Goal: Task Accomplishment & Management: Complete application form

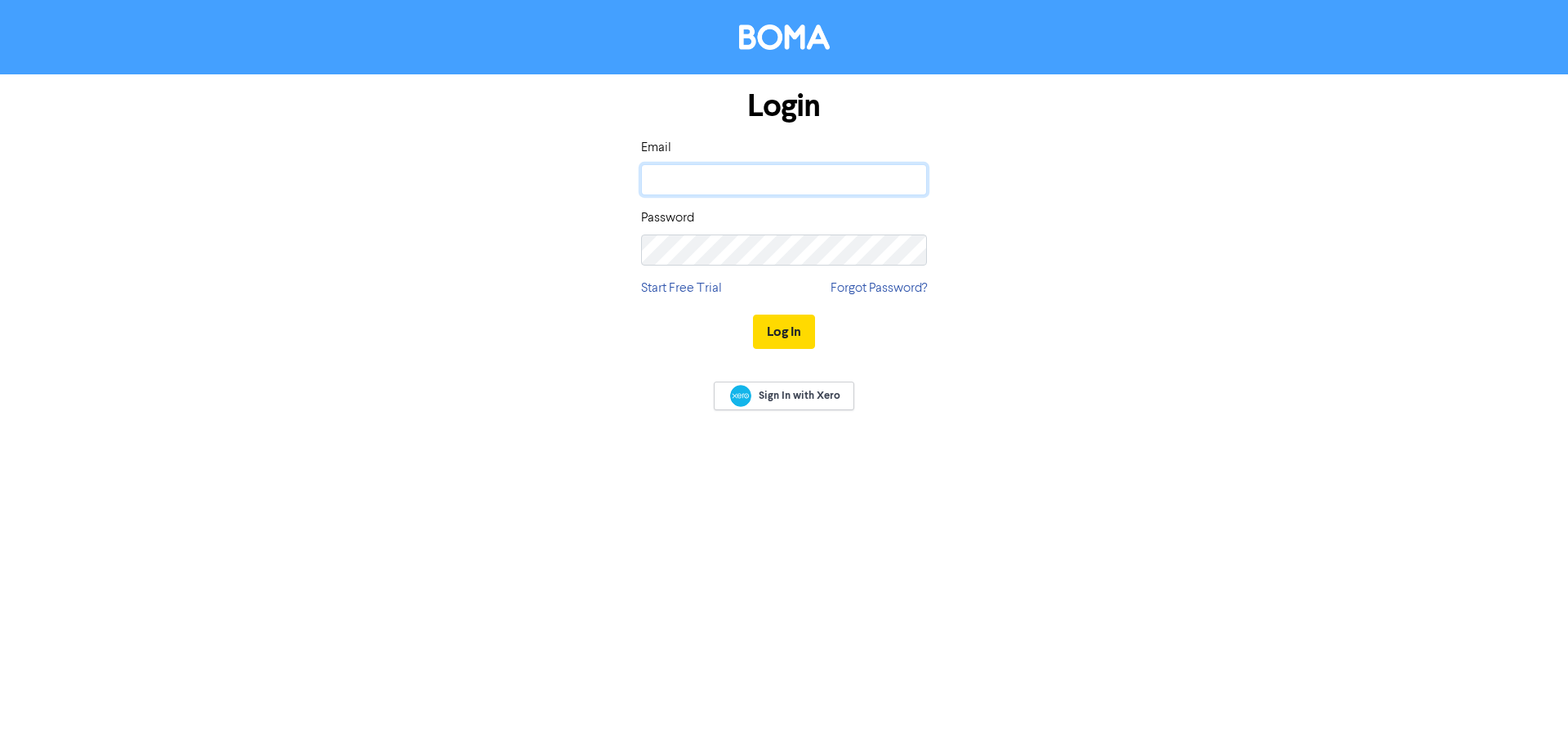
click at [668, 183] on input "email" at bounding box center [783, 180] width 286 height 31
type input "[EMAIL_ADDRESS][DOMAIN_NAME]"
click at [753, 314] on button "Log In" at bounding box center [784, 332] width 62 height 34
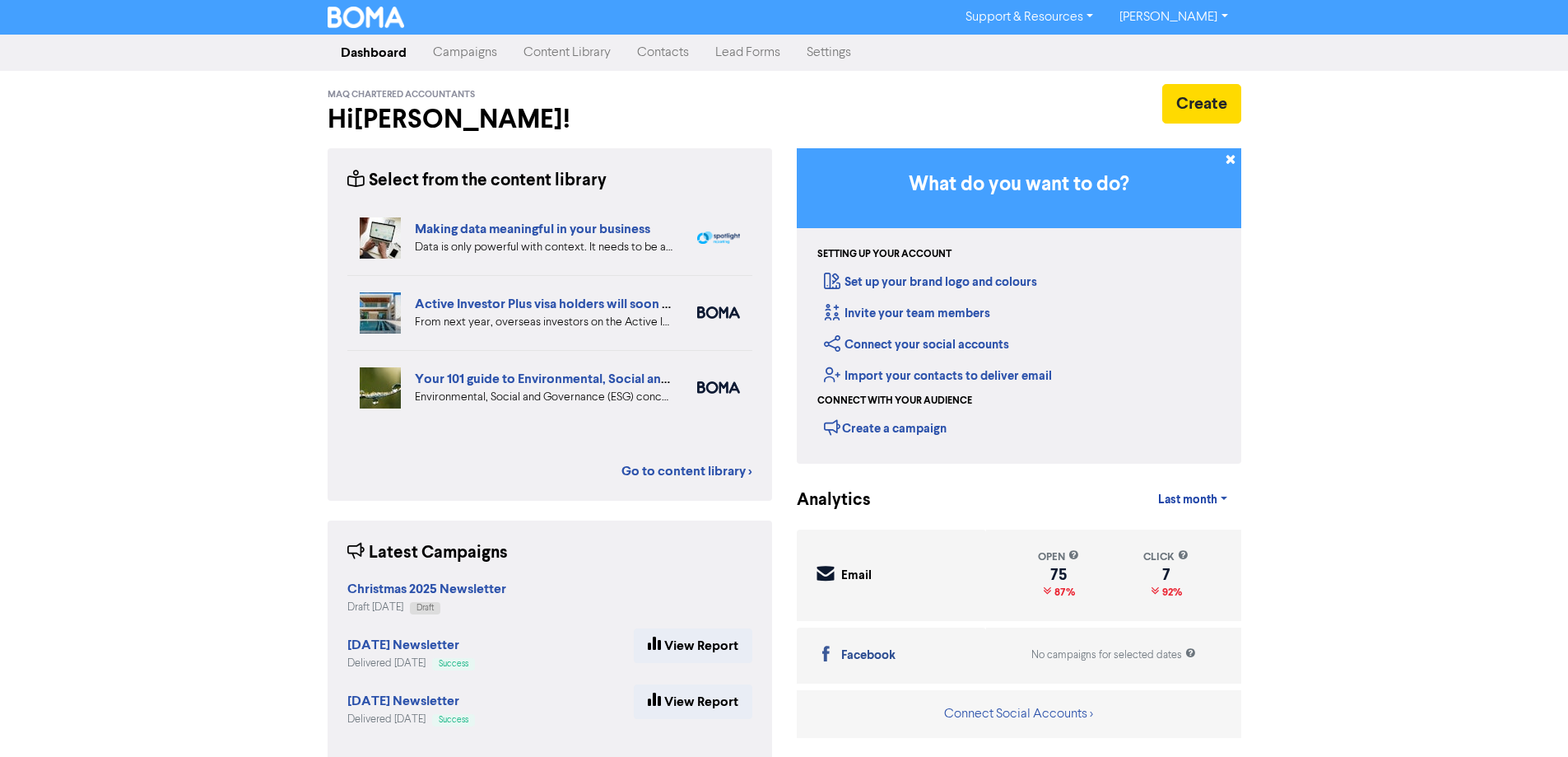
click at [658, 49] on link "Contacts" at bounding box center [662, 53] width 78 height 33
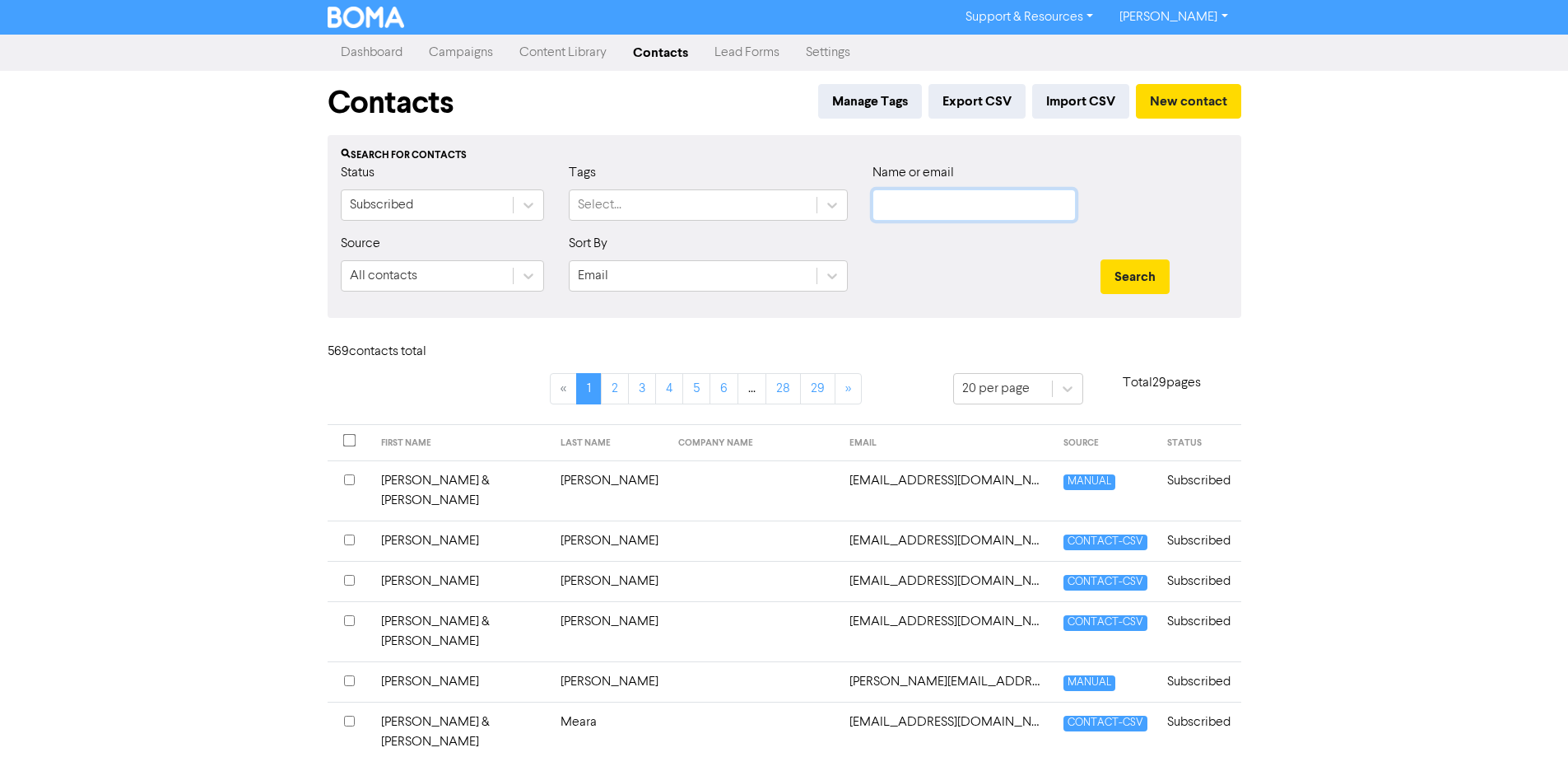
click at [928, 199] on input "text" at bounding box center [974, 205] width 203 height 31
type input "[PERSON_NAME]"
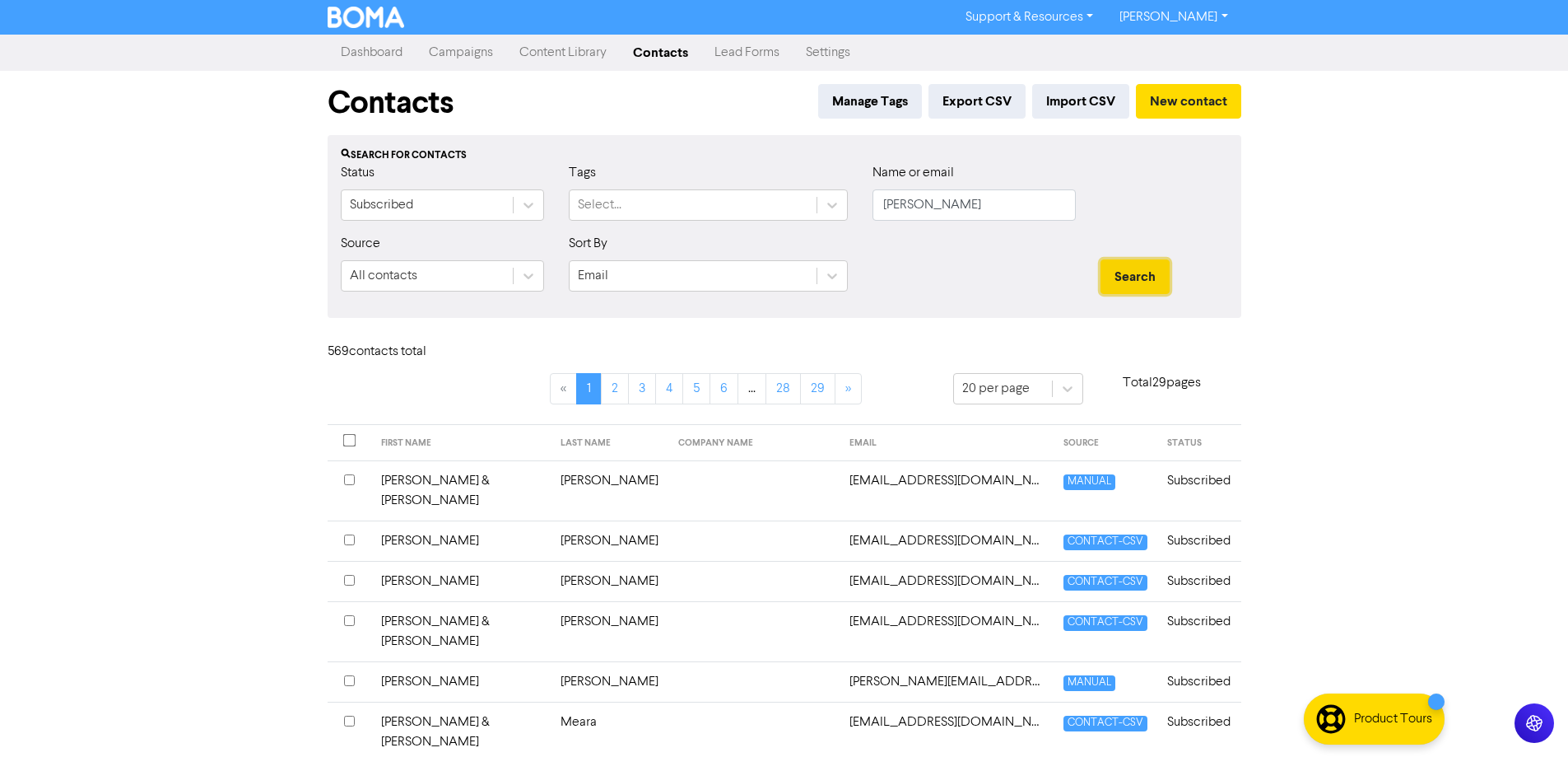
click at [1137, 279] on button "Search" at bounding box center [1135, 276] width 69 height 35
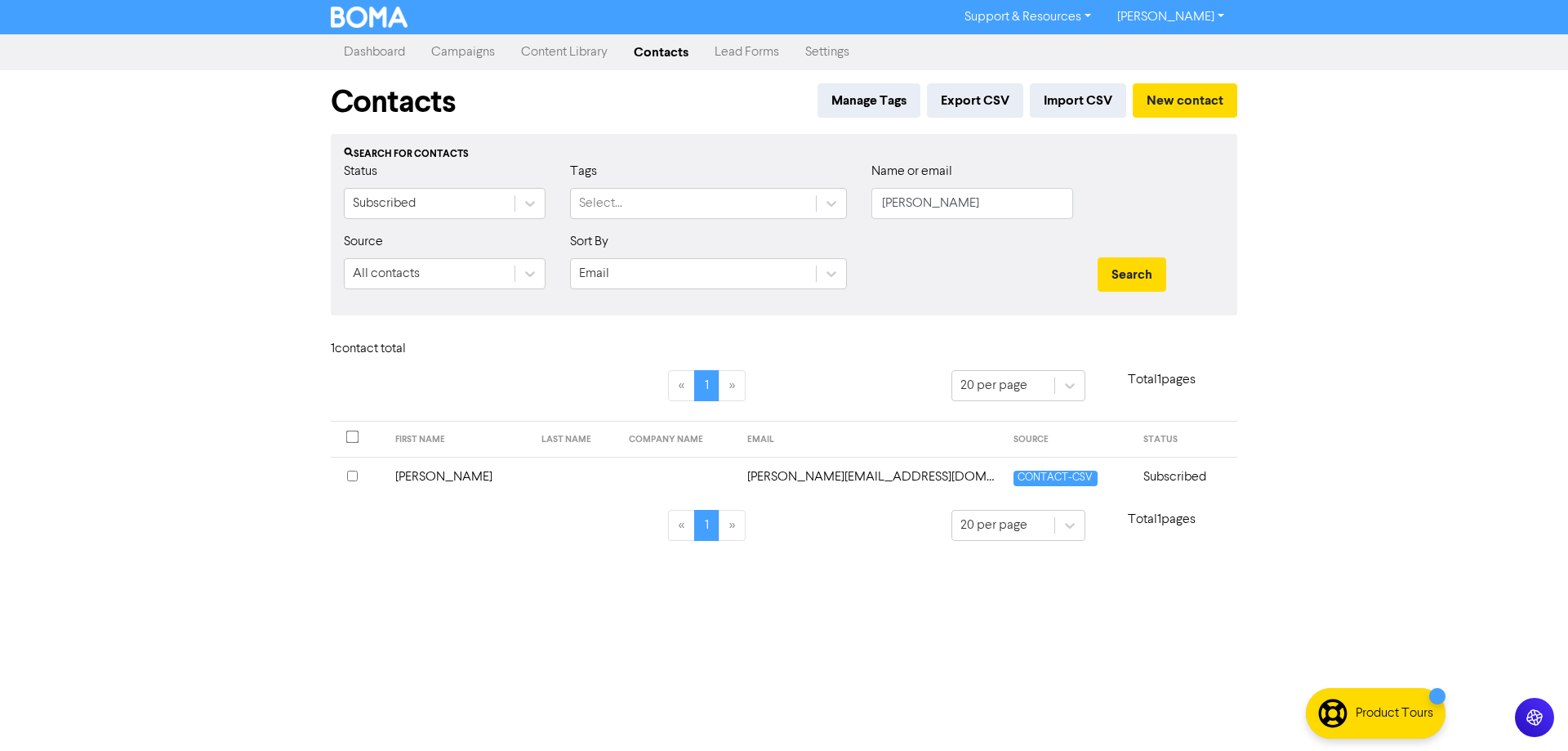
click at [413, 477] on td "[PERSON_NAME]" at bounding box center [459, 477] width 147 height 40
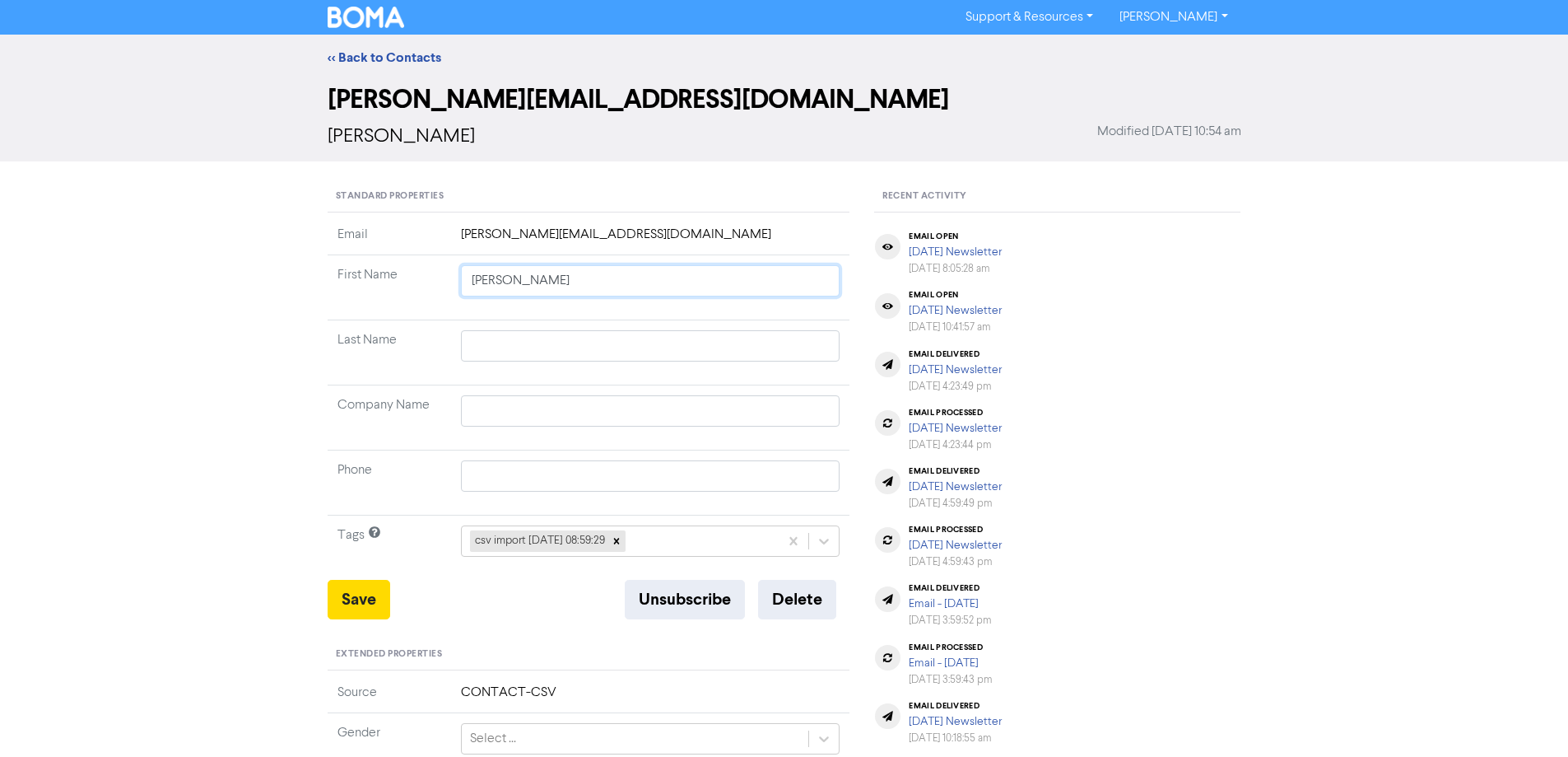
click at [483, 285] on input "[PERSON_NAME]" at bounding box center [651, 280] width 379 height 31
type input "[PERSON_NAME]"
click at [799, 606] on button "Delete" at bounding box center [797, 599] width 78 height 39
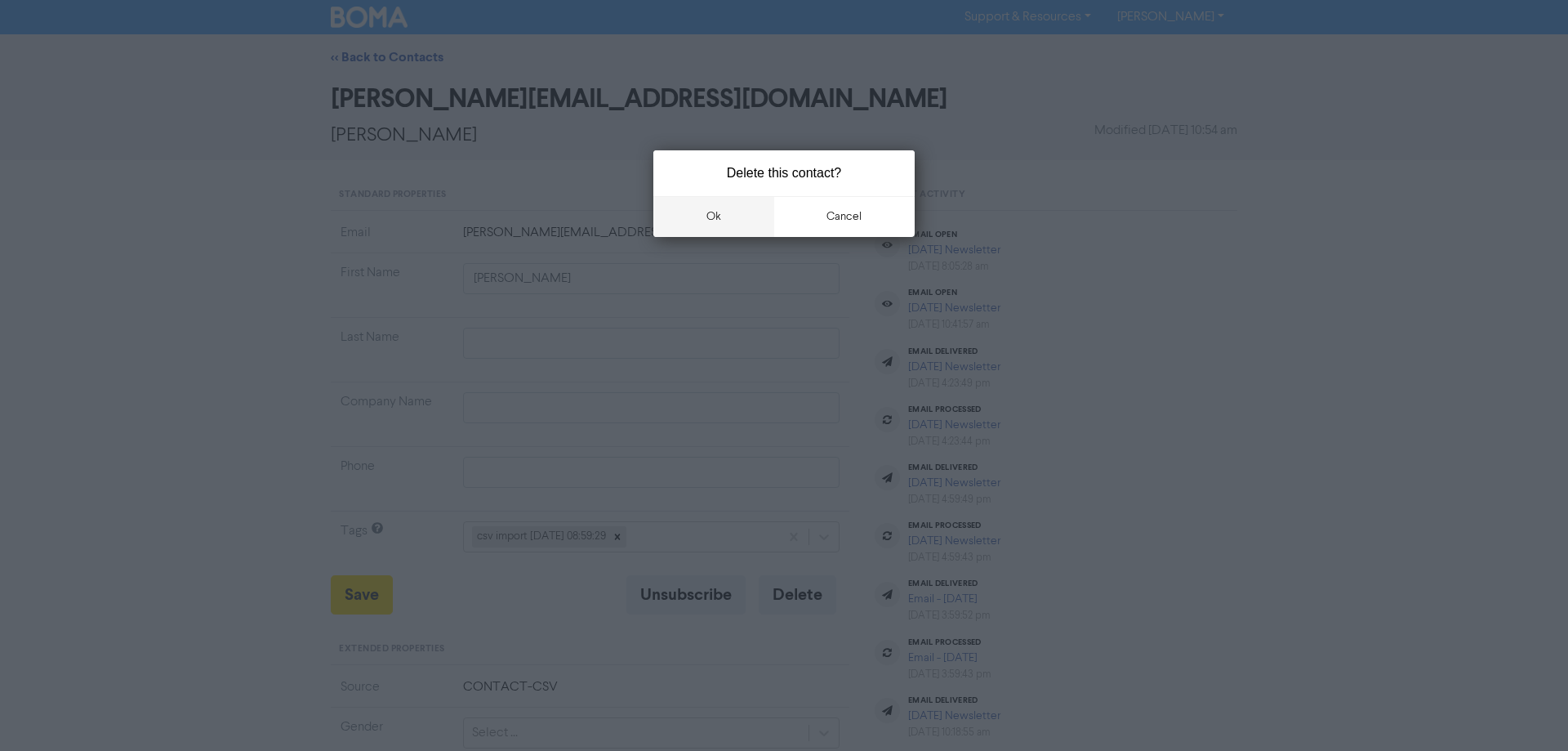
click at [705, 219] on button "ok" at bounding box center [713, 216] width 121 height 41
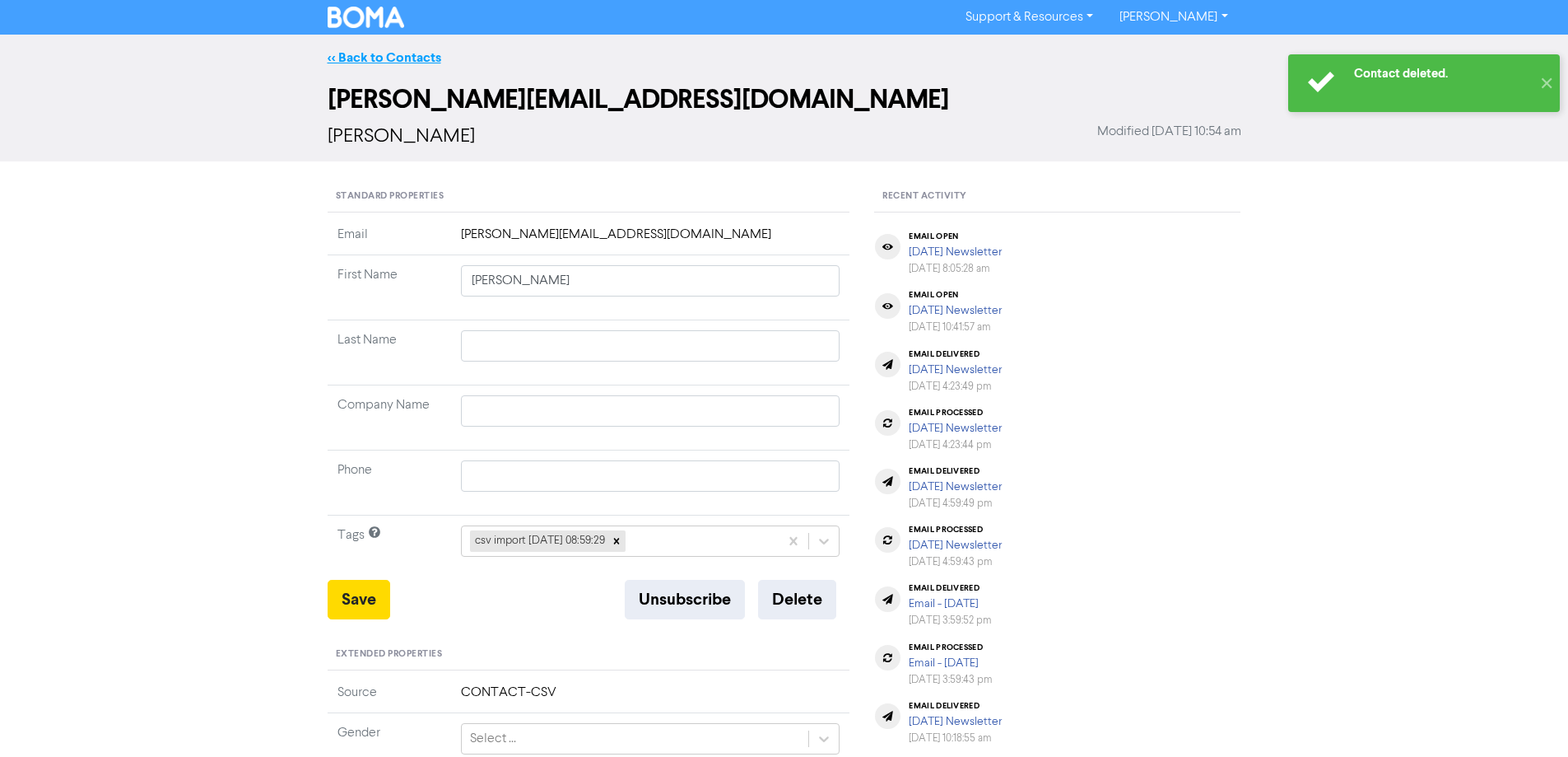
click at [376, 53] on link "<< Back to Contacts" at bounding box center [384, 57] width 114 height 16
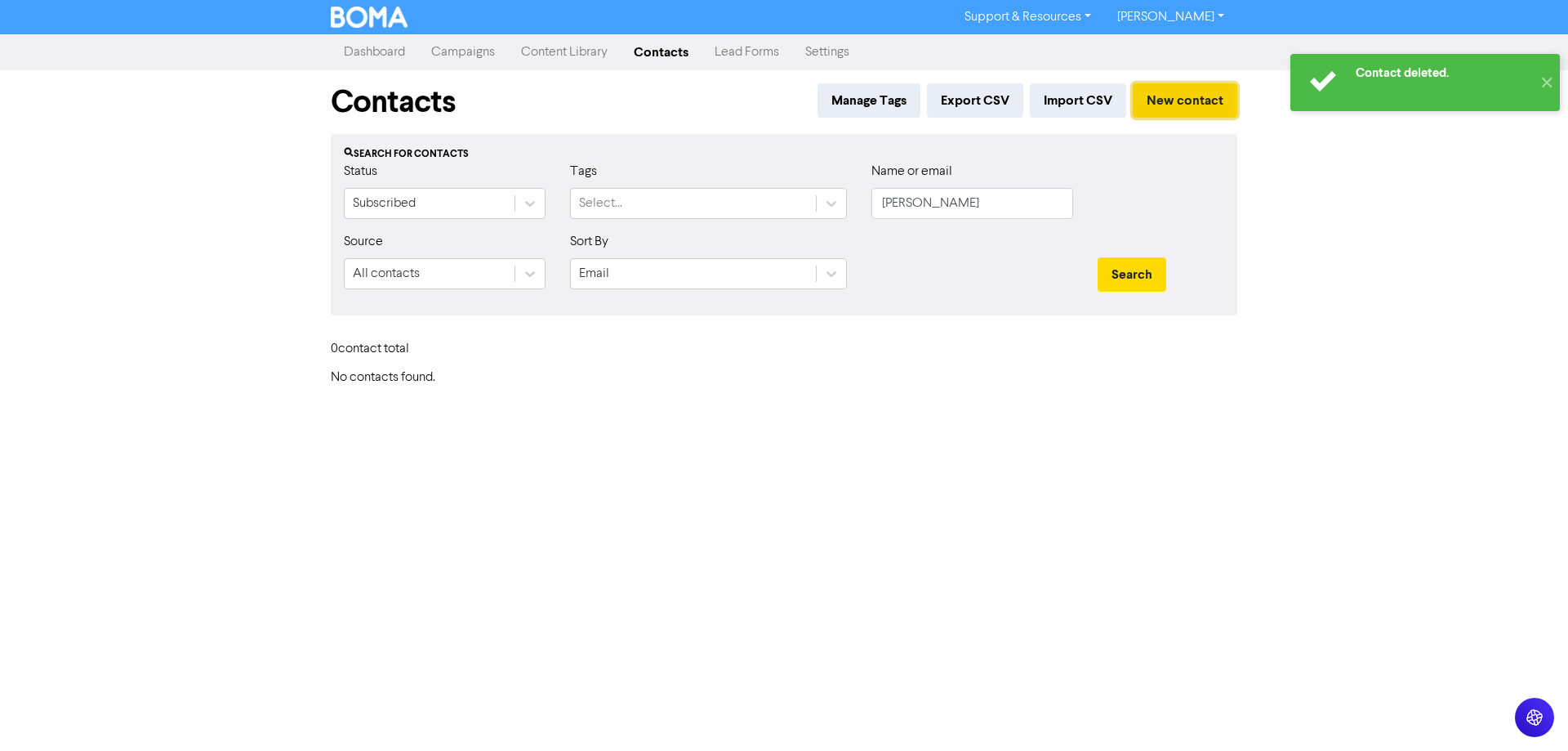
click at [1155, 104] on button "New contact" at bounding box center [1184, 100] width 104 height 34
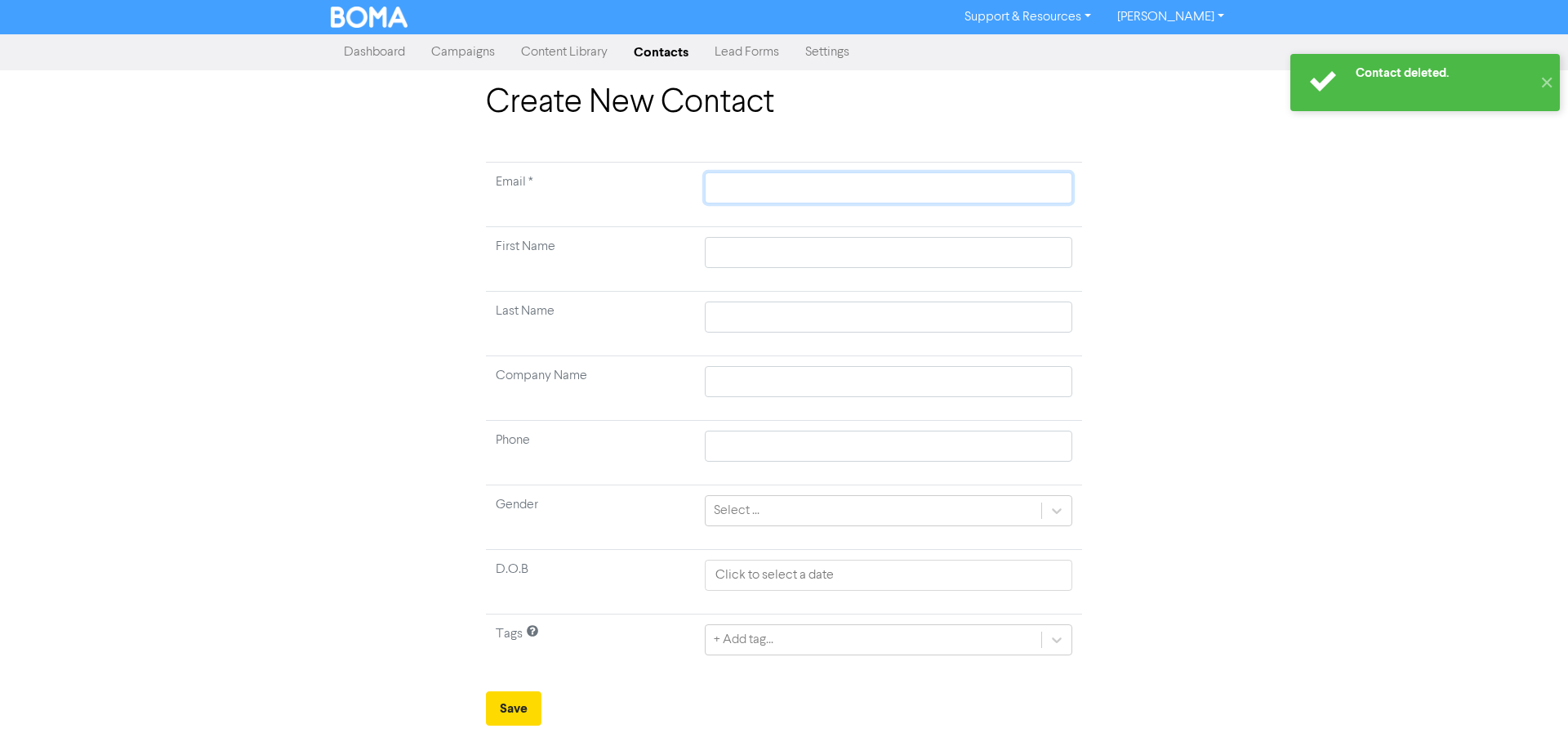
click at [749, 179] on input "text" at bounding box center [888, 187] width 368 height 31
paste input "[PERSON_NAME][EMAIL_ADDRESS][DOMAIN_NAME]"
type input "[PERSON_NAME][EMAIL_ADDRESS][DOMAIN_NAME]"
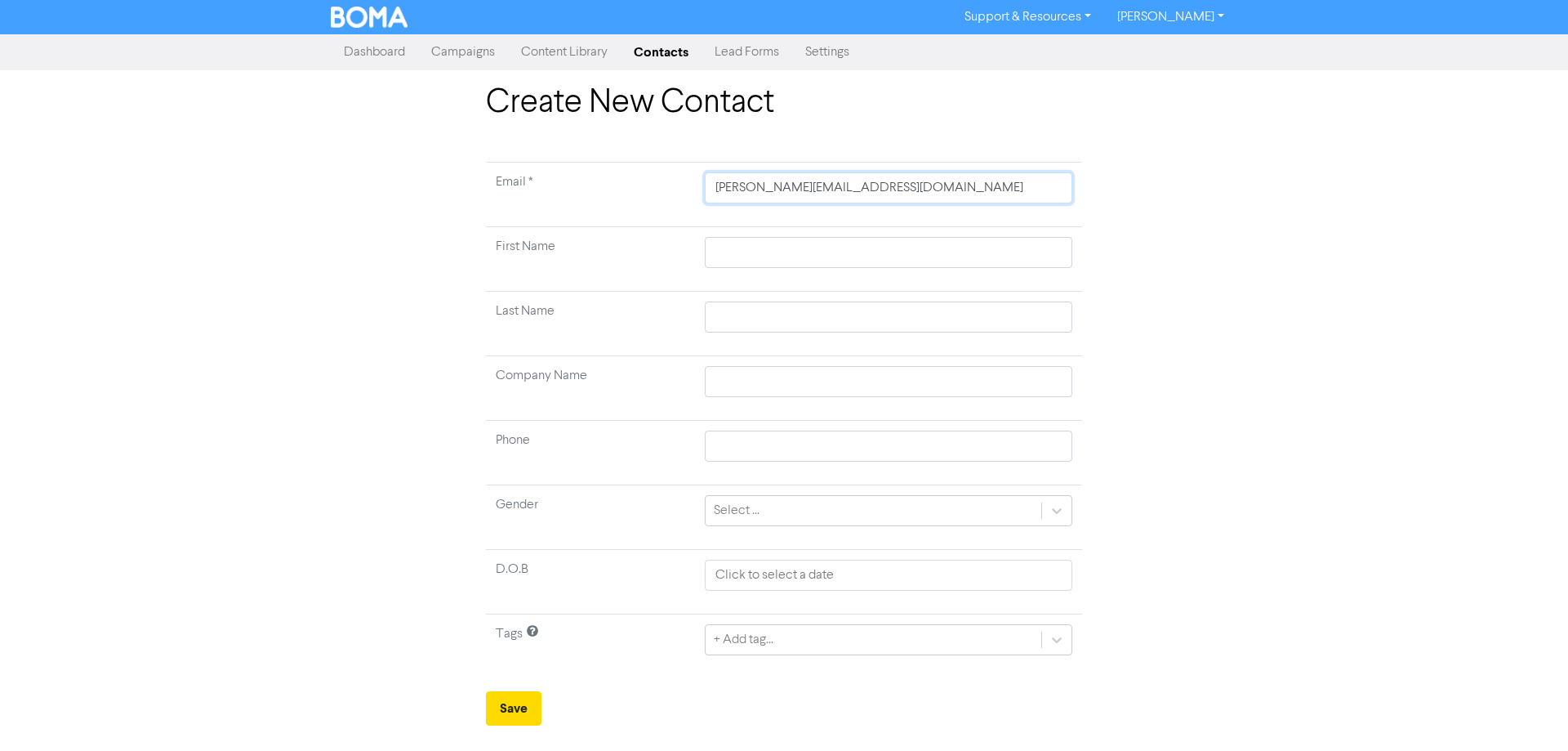
type input "[PERSON_NAME][EMAIL_ADDRESS][DOMAIN_NAME]"
click at [746, 244] on input "text" at bounding box center [888, 252] width 368 height 31
type input "J"
type input "Jo"
type input "Joh"
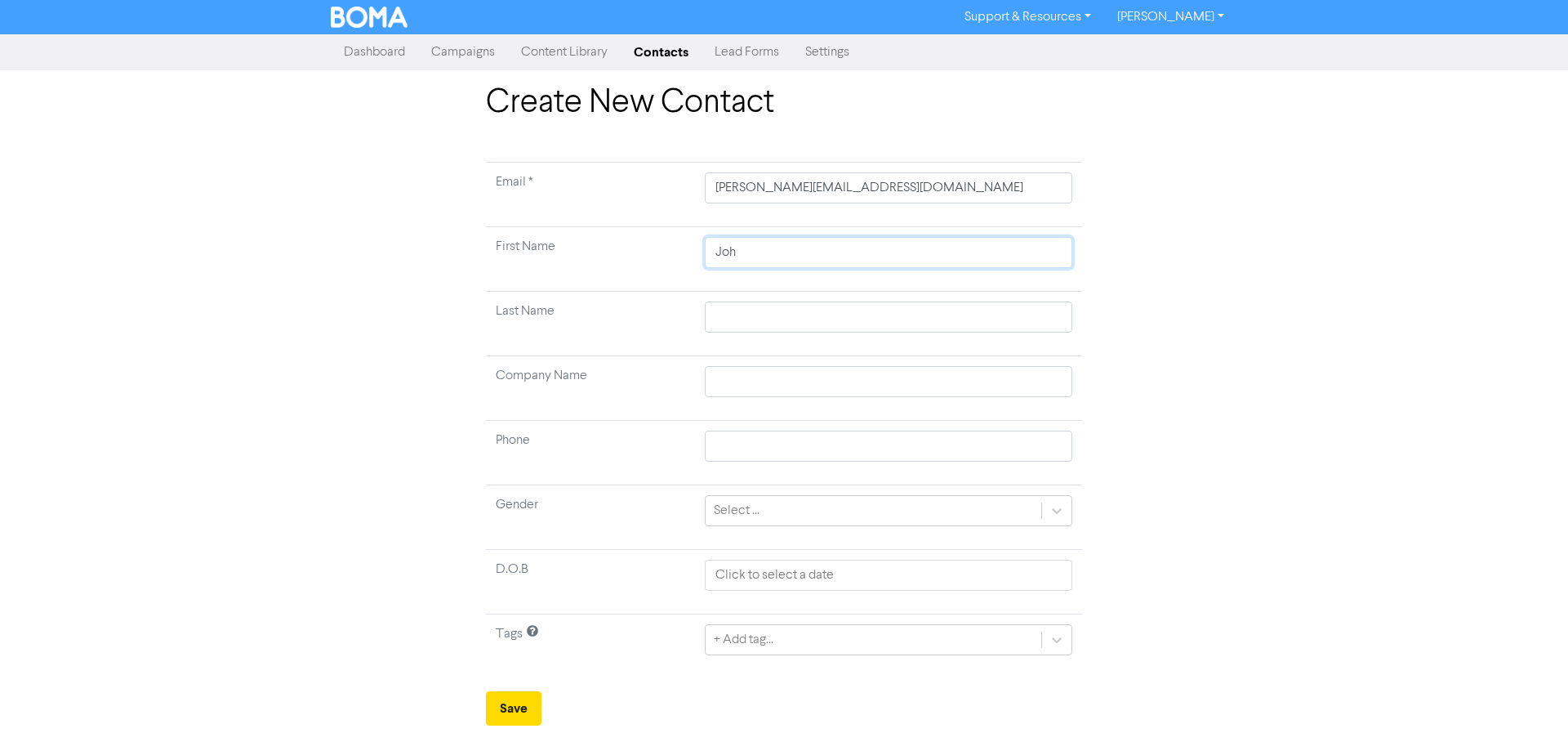
type input "[PERSON_NAME]"
click at [766, 370] on input "text" at bounding box center [888, 381] width 368 height 31
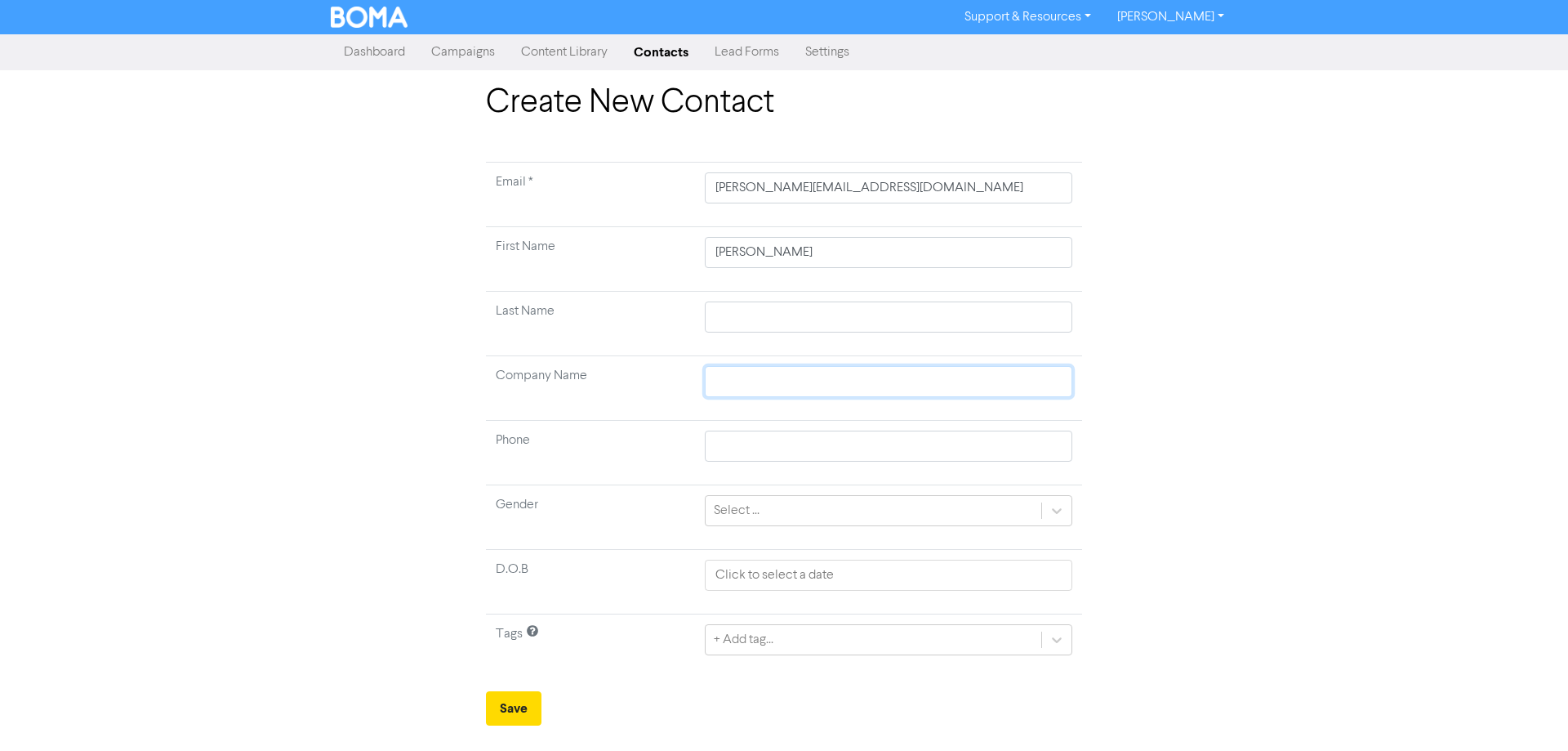
type input "T"
type input "Ti"
type input "Tia"
type input "Tiah"
type input "Tiaho"
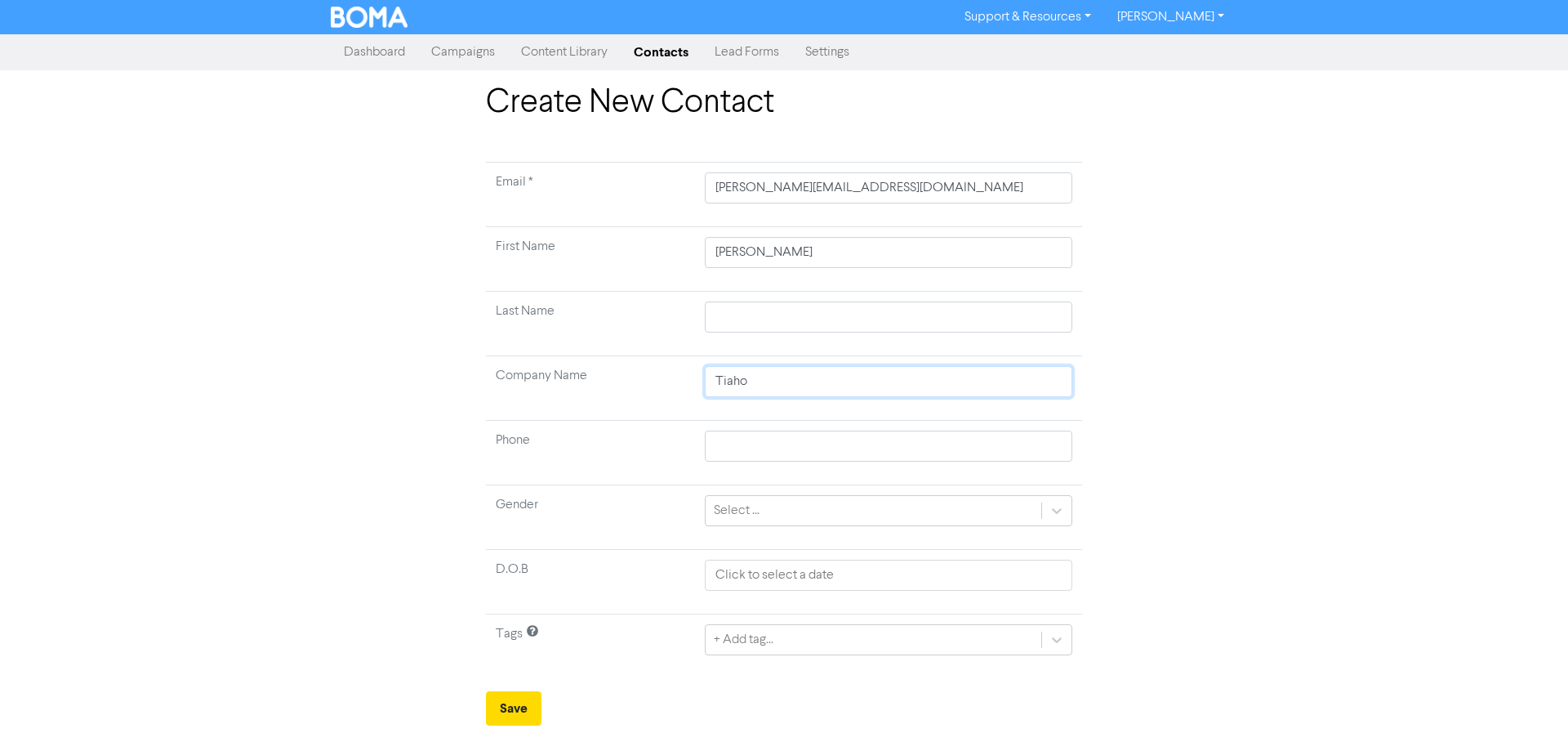
type input "Tiaho"
type input "[PERSON_NAME]"
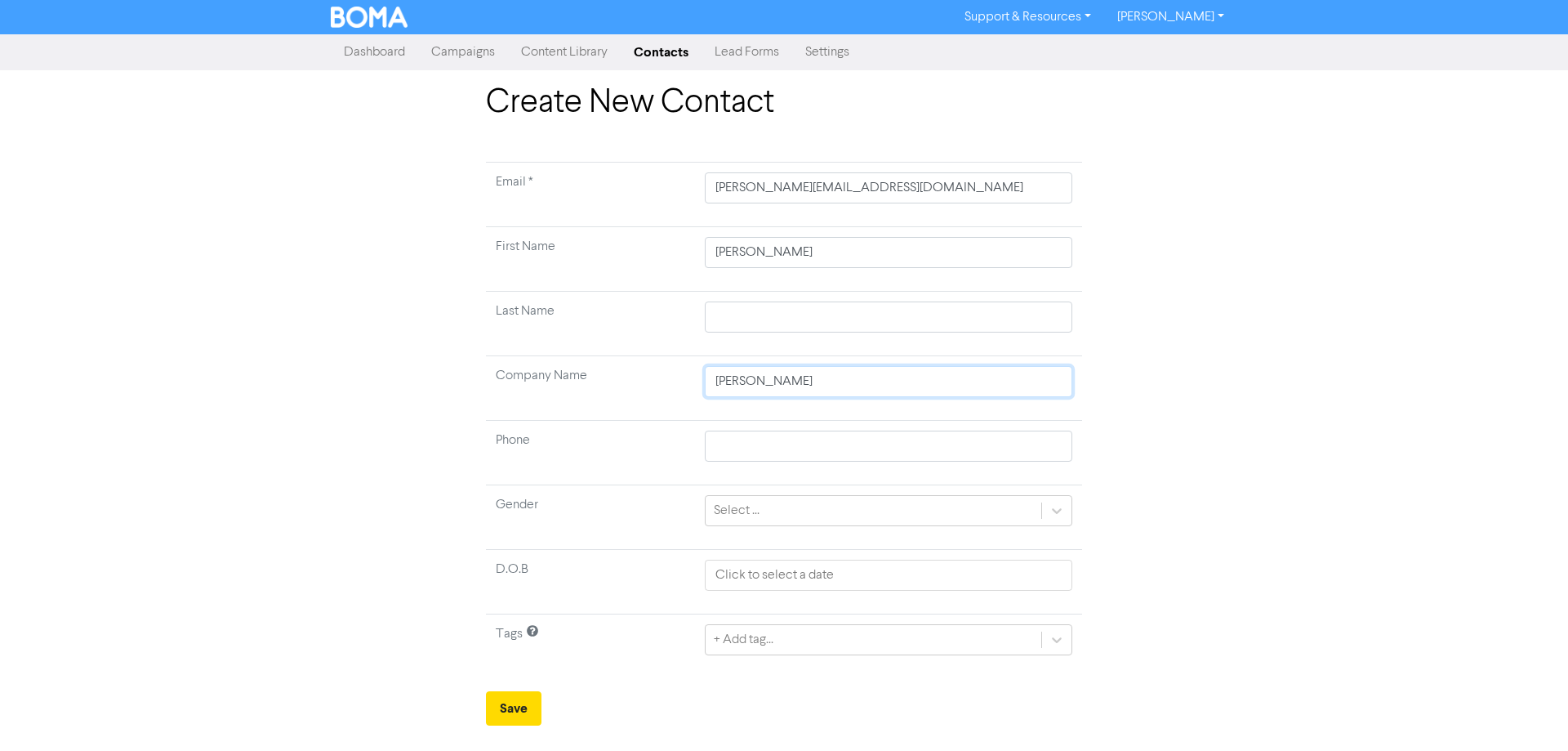
type input "Tiaho Trust"
click at [499, 707] on button "Save" at bounding box center [514, 709] width 55 height 34
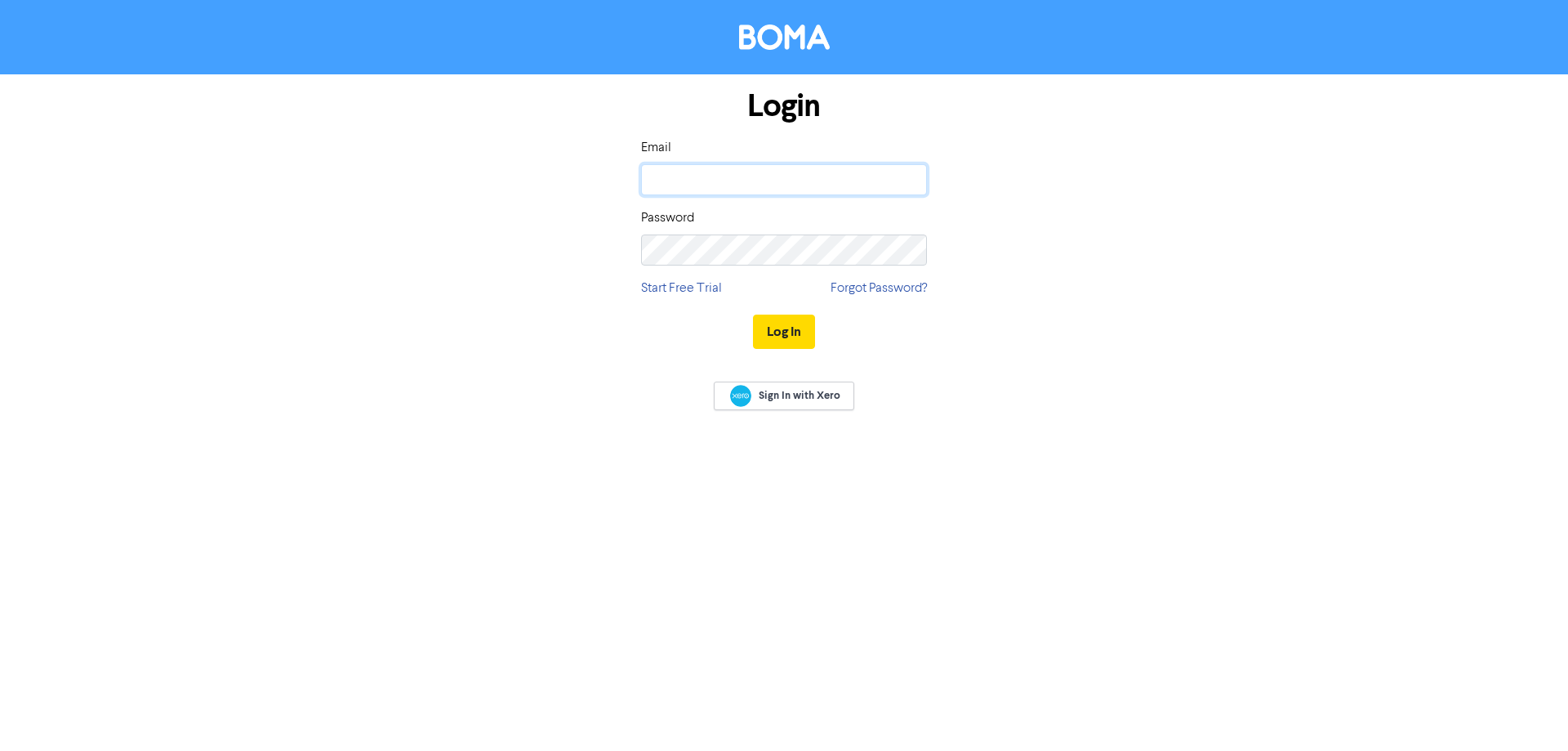
click at [678, 172] on input "email" at bounding box center [783, 180] width 286 height 31
type input "[EMAIL_ADDRESS][DOMAIN_NAME]"
click at [753, 314] on button "Log In" at bounding box center [784, 332] width 62 height 34
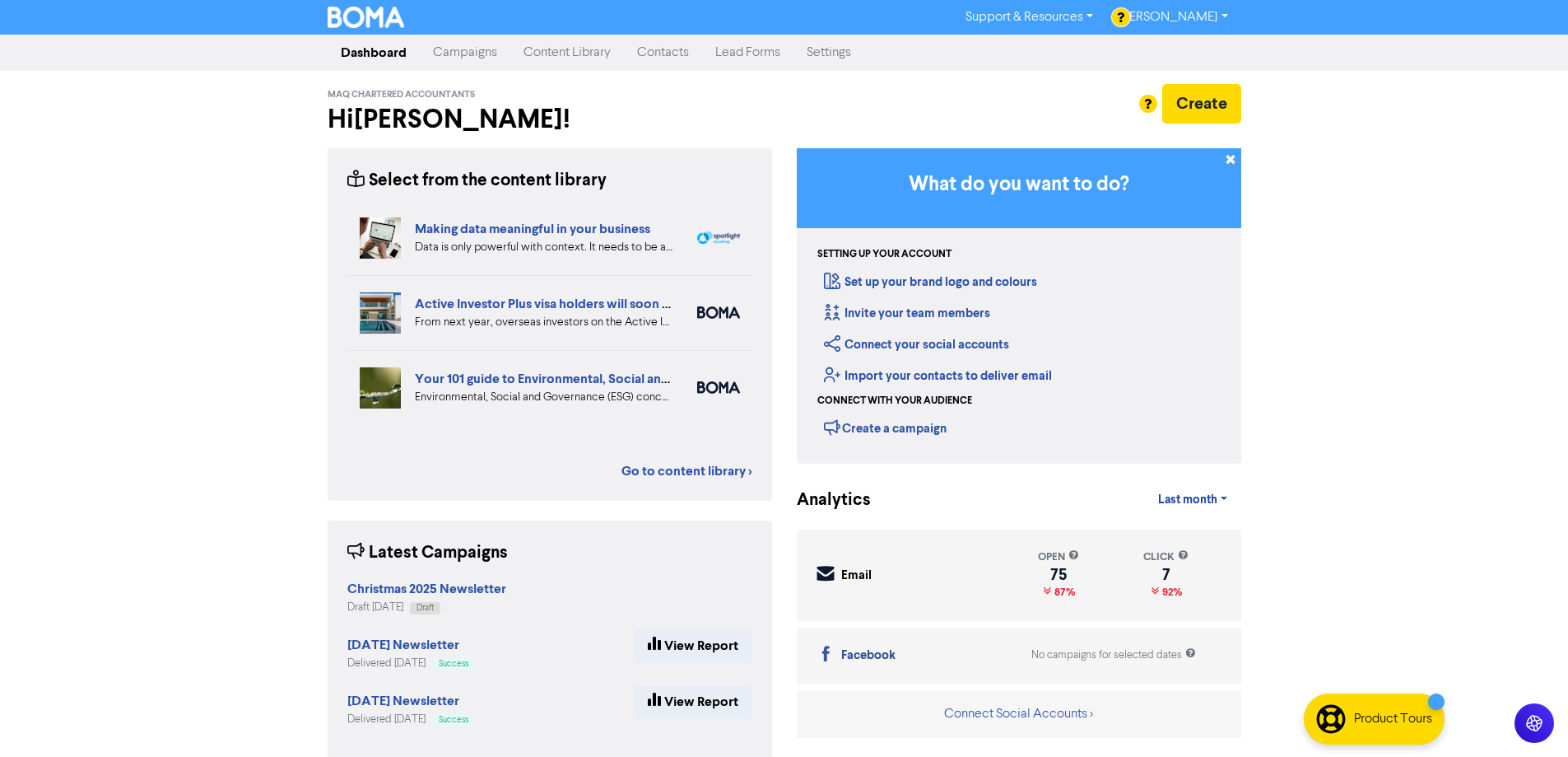
click at [649, 56] on link "Contacts" at bounding box center [662, 53] width 78 height 33
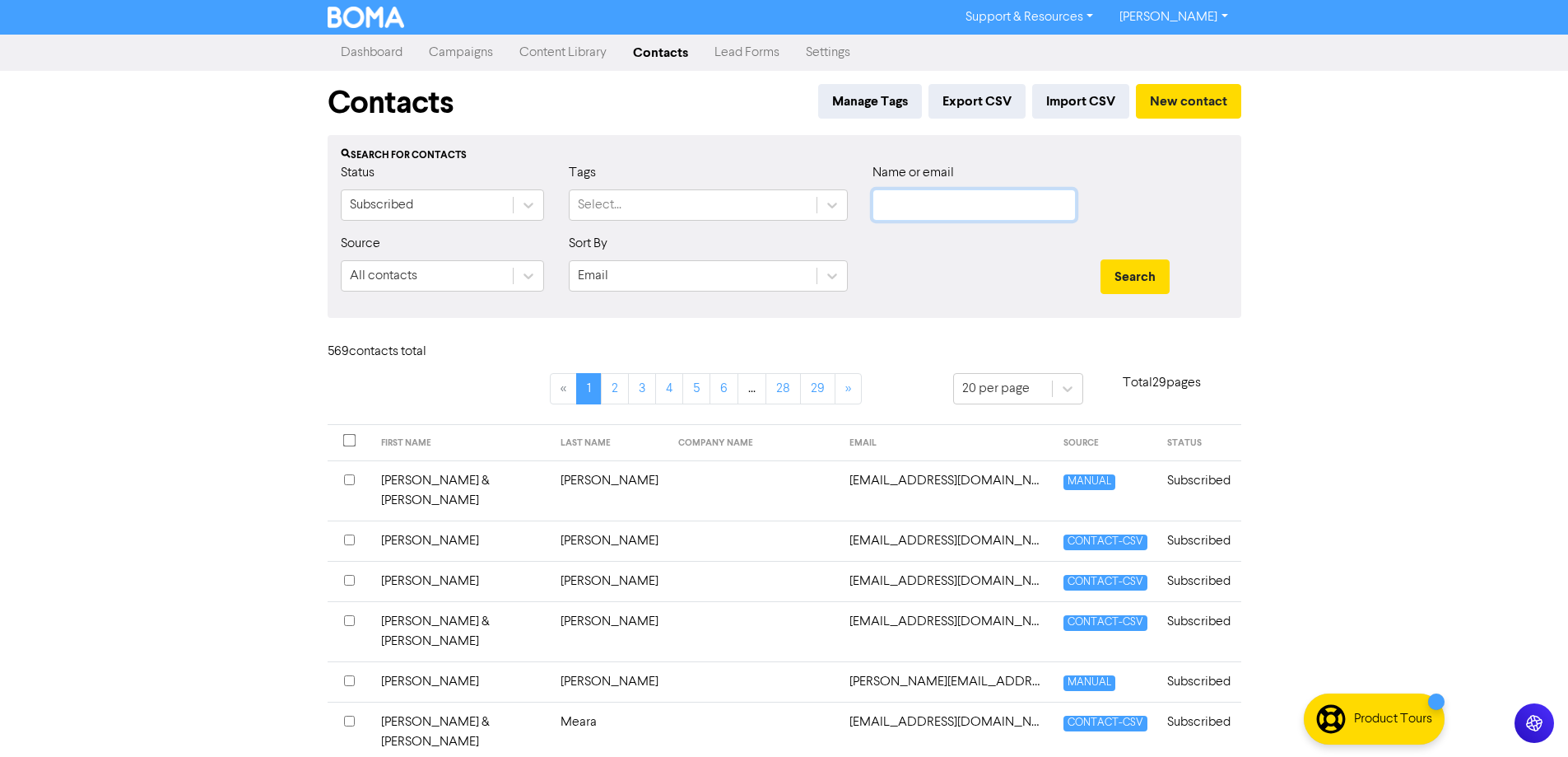
click at [899, 204] on input "text" at bounding box center [974, 205] width 203 height 31
type input "tiaho"
click at [1100, 259] on button "Search" at bounding box center [1135, 276] width 69 height 35
